Goal: Task Accomplishment & Management: Use online tool/utility

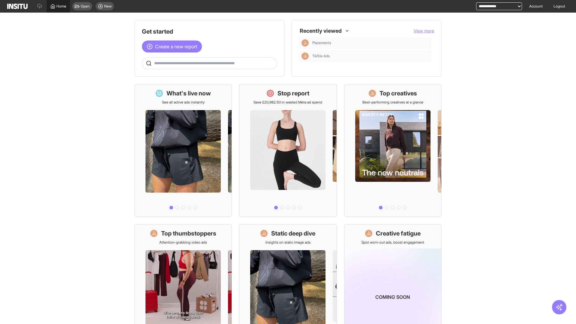
click at [58, 6] on span "Home" at bounding box center [61, 6] width 10 height 5
click at [173, 43] on span "Create a new report" at bounding box center [176, 46] width 42 height 7
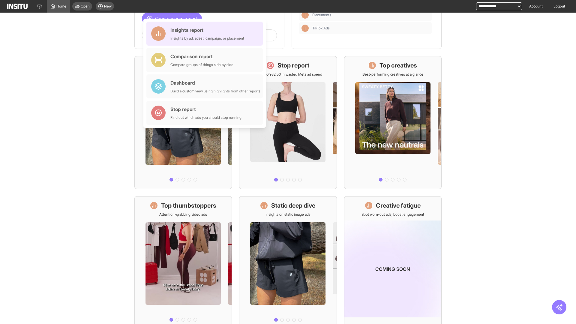
click at [206, 34] on div "Insights report Insights by ad, adset, campaign, or placement" at bounding box center [207, 33] width 74 height 14
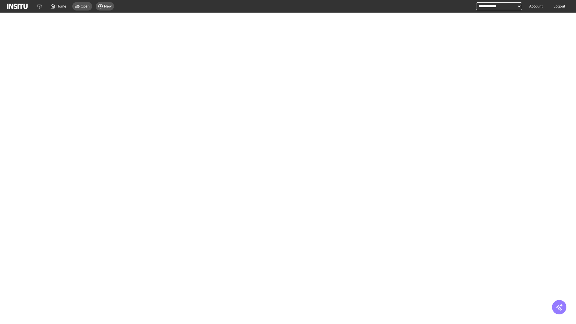
select select "**"
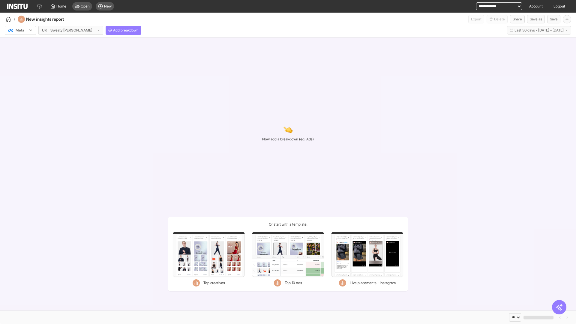
click at [20, 30] on div at bounding box center [16, 30] width 17 height 6
click at [22, 53] on span "TikTok" at bounding box center [21, 53] width 10 height 5
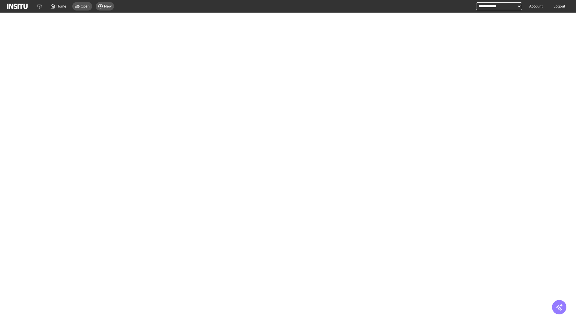
select select "**"
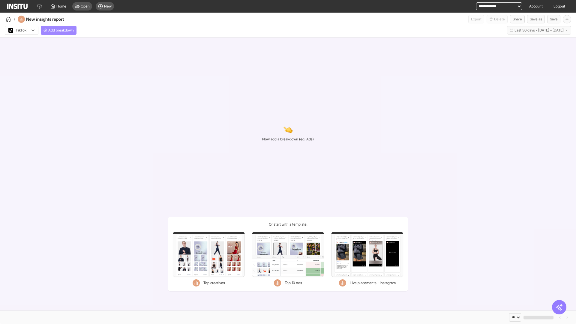
click at [60, 30] on span "Add breakdown" at bounding box center [60, 30] width 25 height 5
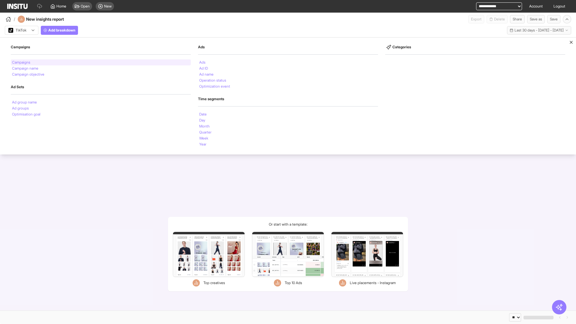
click at [22, 62] on li "Campaigns" at bounding box center [21, 63] width 18 height 4
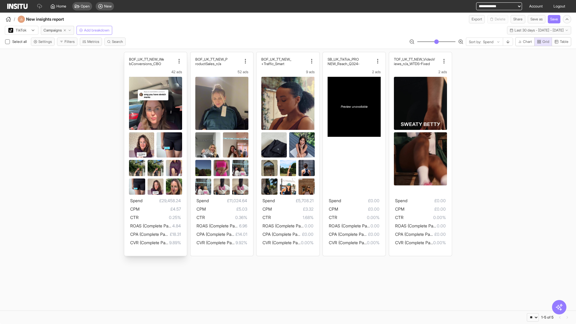
click at [127, 55] on div "BOF_UK_TT_NEW_We bConversions_CBO 42 ads Spend £29,458.24 CPM £4.57 CTR 0.25% R…" at bounding box center [155, 154] width 63 height 204
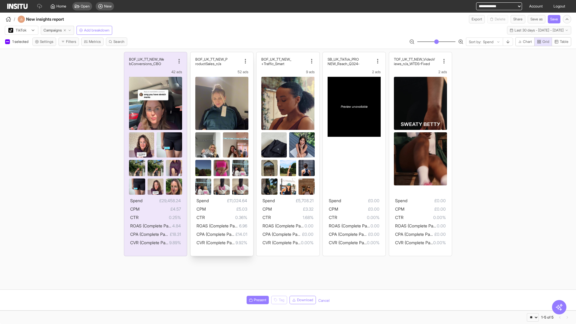
click at [193, 55] on div "BOF_UK_TT_NEW_P roductSales_n/a 52 ads Spend £11,024.64 CPM £5.03 CTR 0.36% ROA…" at bounding box center [221, 154] width 63 height 204
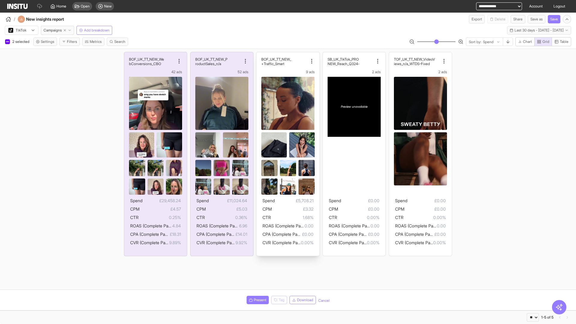
click at [259, 55] on div "BOF_UK_TT_NEW_ Traffic_Smart+ 9 ads Spend £5,708.21 CPM £3.32 CTR 1.68% ROAS (C…" at bounding box center [287, 154] width 63 height 204
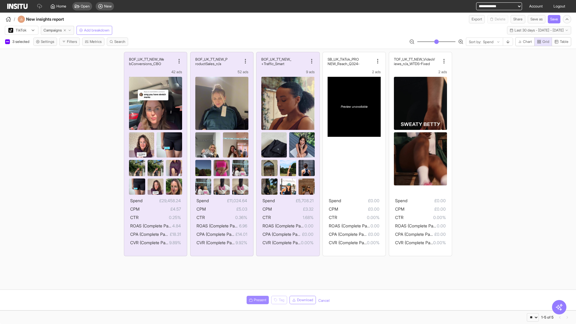
click at [256, 300] on span "Present" at bounding box center [260, 299] width 13 height 5
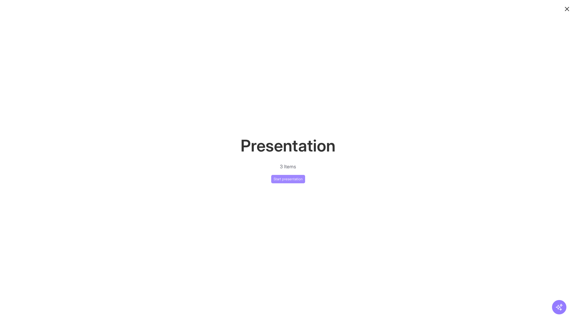
click at [288, 179] on button "Start presentation" at bounding box center [288, 179] width 34 height 8
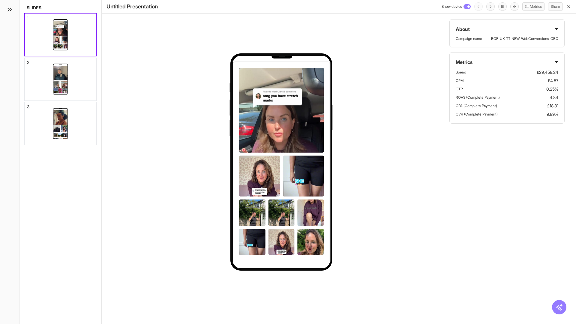
click at [27, 16] on div "1" at bounding box center [27, 18] width 1 height 4
click at [27, 61] on div "2" at bounding box center [28, 62] width 2 height 4
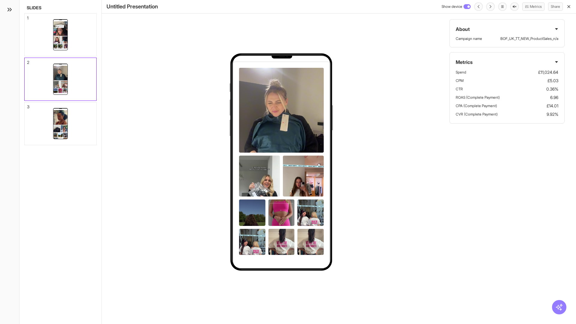
click at [27, 105] on div "3" at bounding box center [28, 107] width 2 height 4
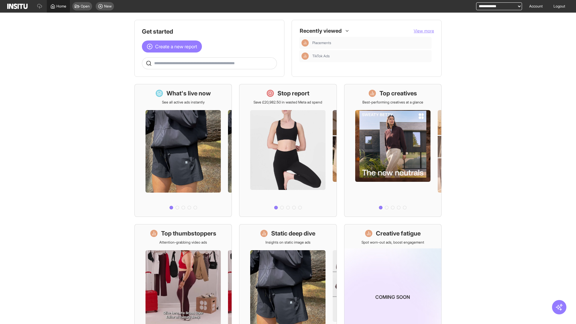
click at [58, 6] on span "Home" at bounding box center [61, 6] width 10 height 5
click at [173, 46] on span "Create a new report" at bounding box center [176, 46] width 42 height 7
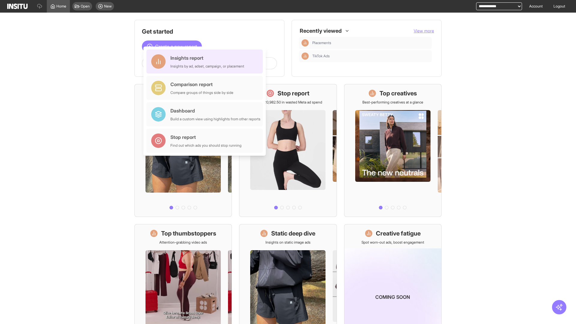
click at [206, 61] on div "Insights report Insights by ad, adset, campaign, or placement" at bounding box center [207, 61] width 74 height 14
